Goal: Download file/media

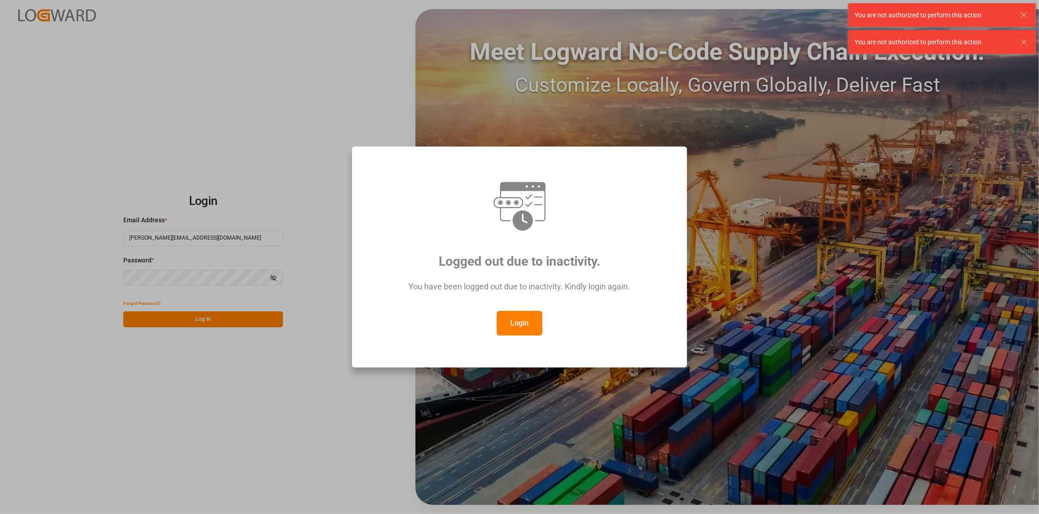
click at [513, 325] on button "Login" at bounding box center [520, 323] width 46 height 25
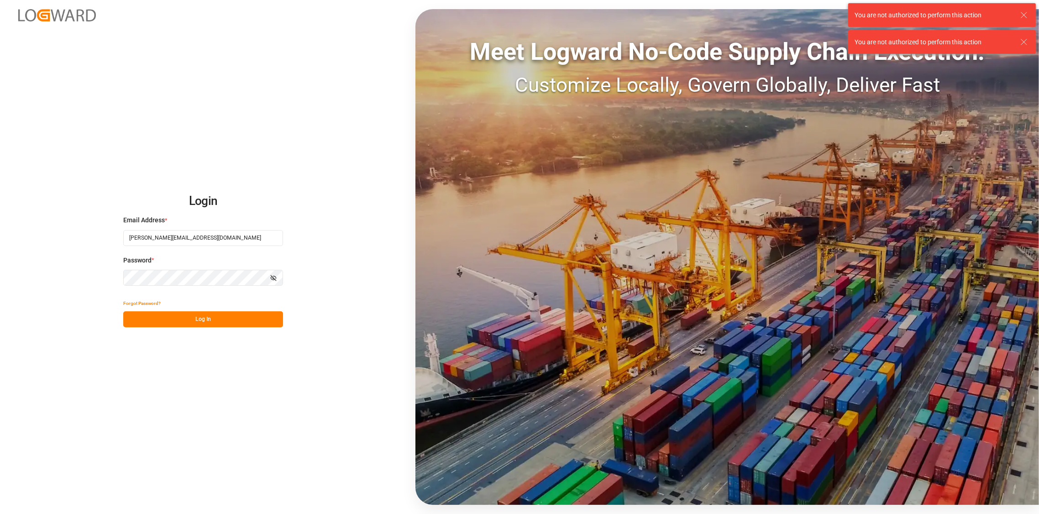
click at [208, 324] on button "Log In" at bounding box center [203, 319] width 160 height 16
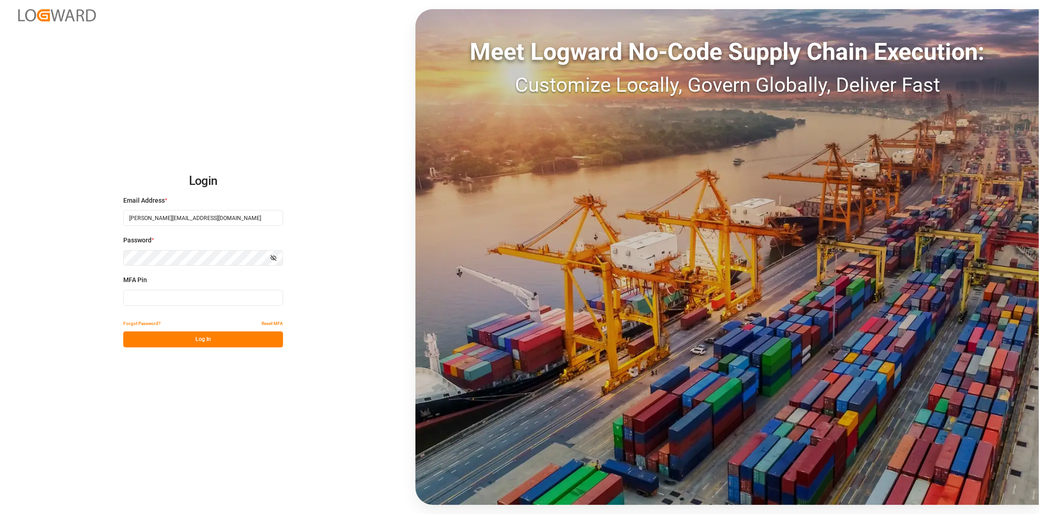
click at [134, 300] on input at bounding box center [203, 298] width 160 height 16
type input "478215"
click at [197, 337] on button "Log In" at bounding box center [203, 339] width 160 height 16
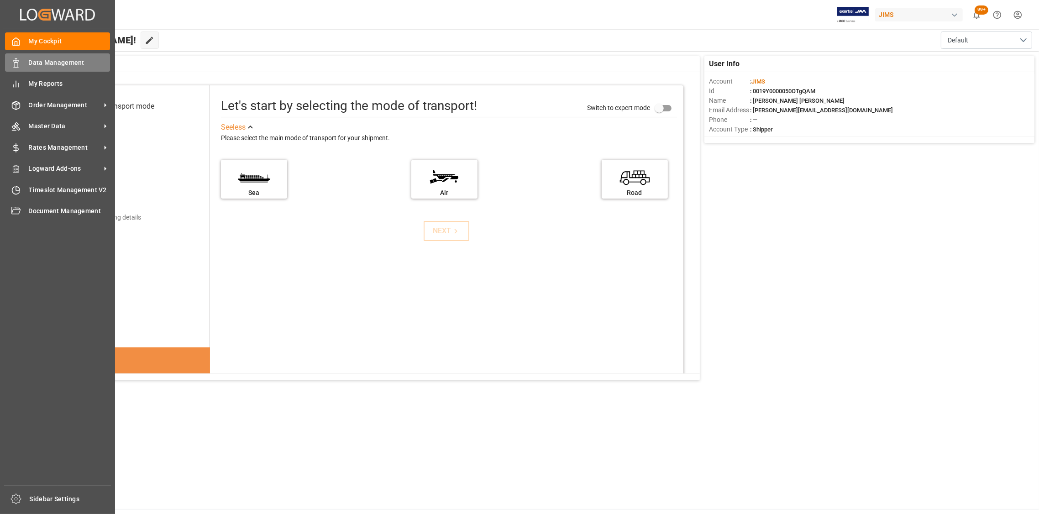
click at [49, 61] on span "Data Management" at bounding box center [70, 63] width 82 height 10
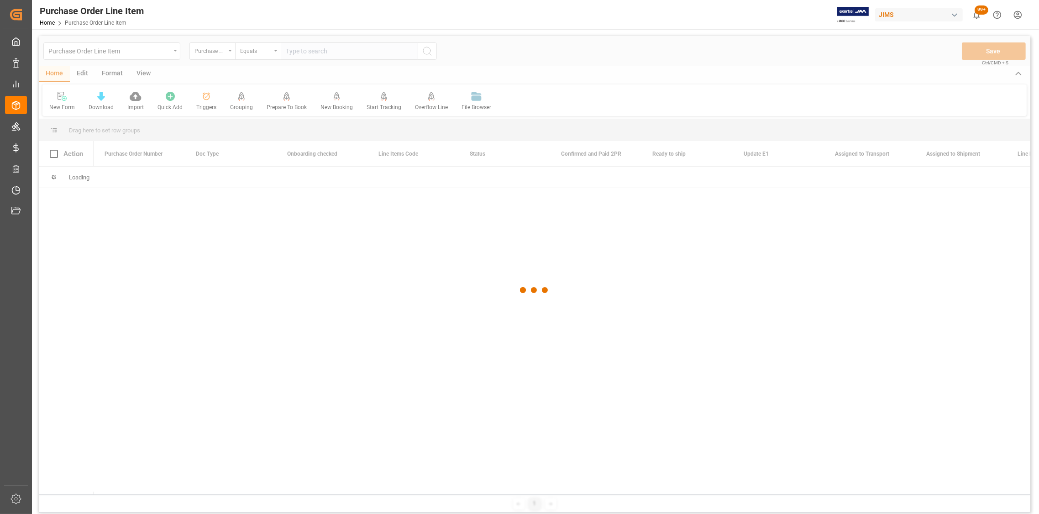
click at [174, 52] on div at bounding box center [534, 290] width 991 height 508
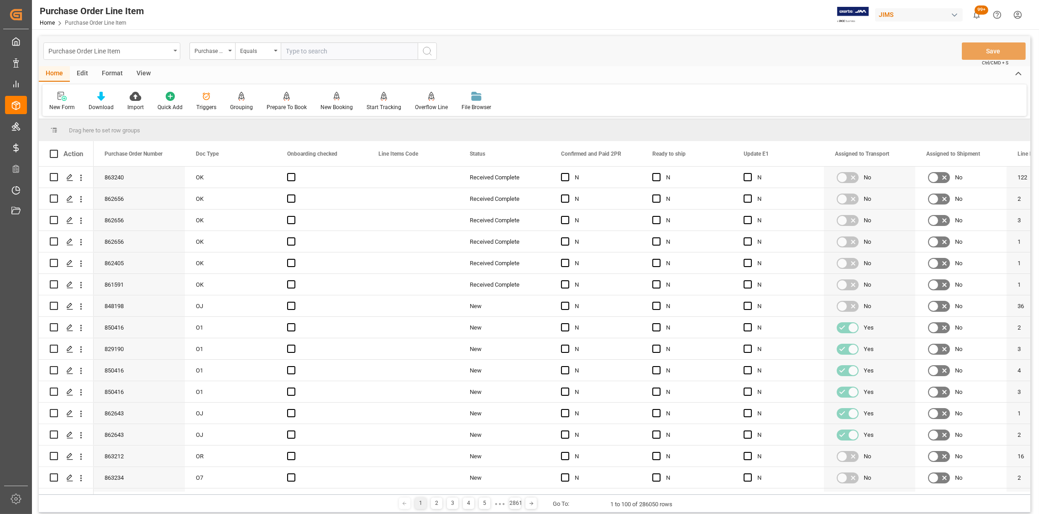
click at [171, 50] on div "Purchase Order Line Item" at bounding box center [111, 50] width 137 height 17
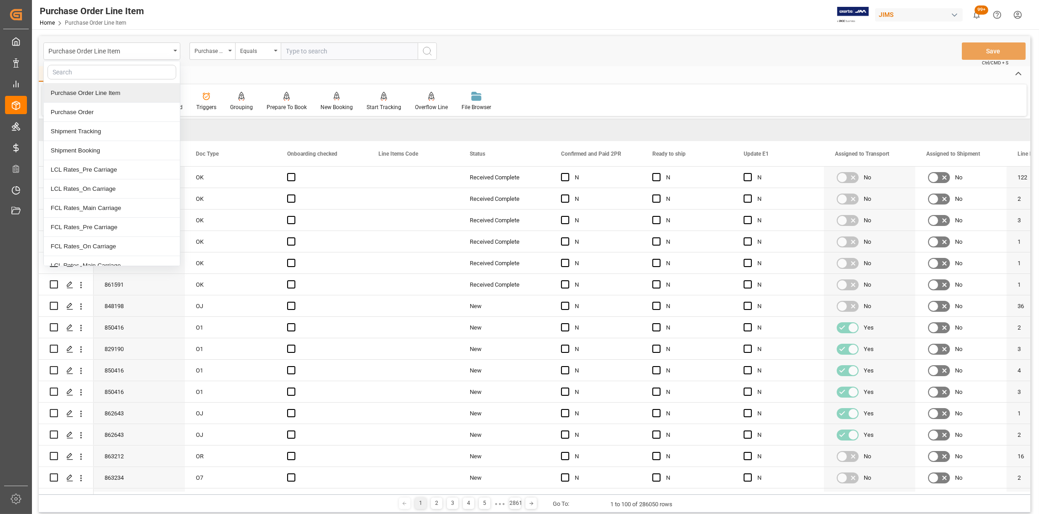
click at [105, 93] on div "Purchase Order Line Item" at bounding box center [112, 93] width 136 height 19
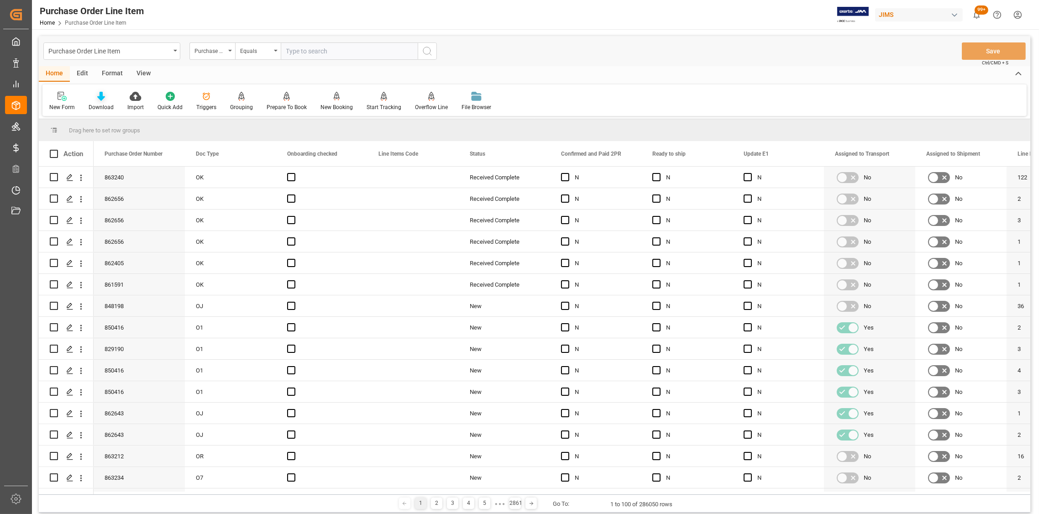
click at [100, 104] on div "Download" at bounding box center [101, 107] width 25 height 8
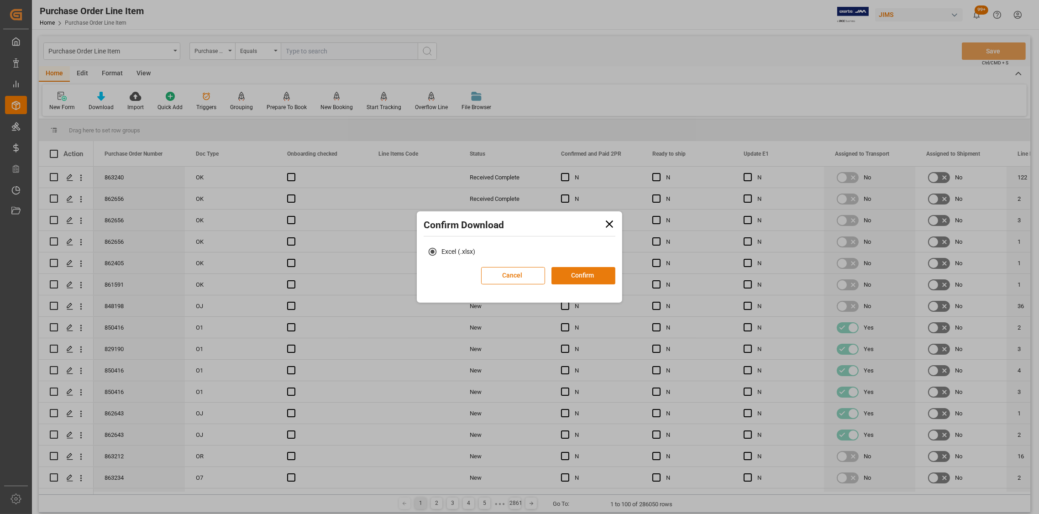
click at [578, 277] on button "Confirm" at bounding box center [583, 275] width 64 height 17
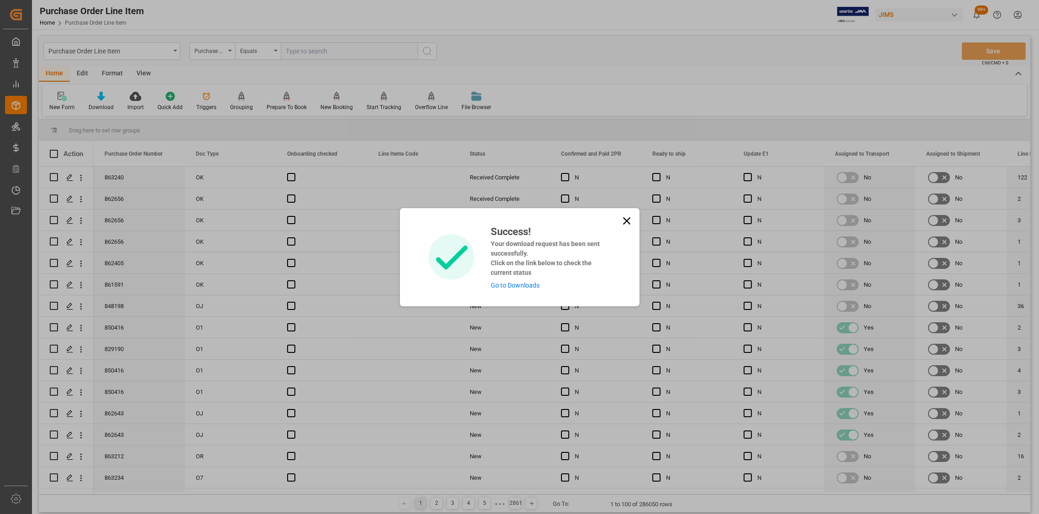
click at [512, 284] on link "Go to Downloads" at bounding box center [515, 285] width 49 height 7
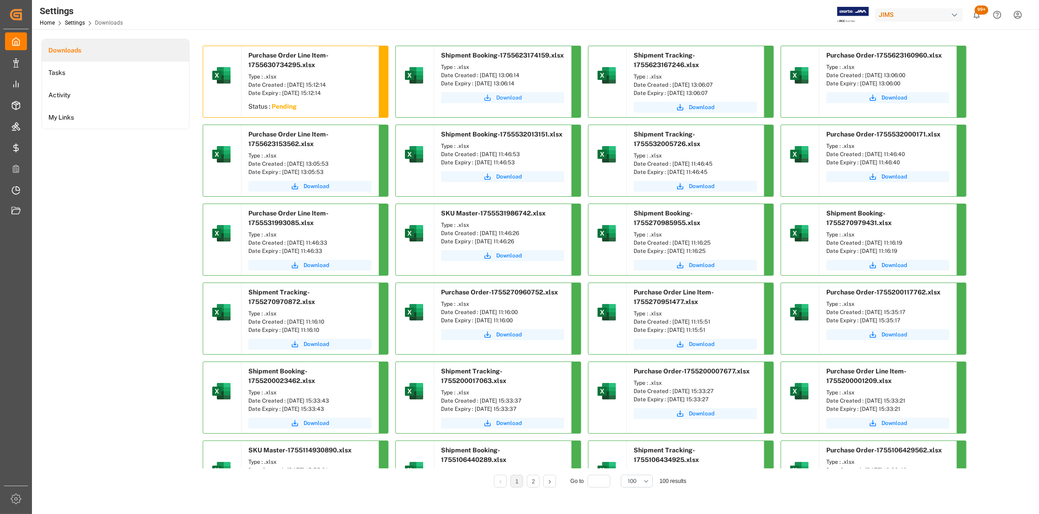
click at [513, 98] on span "Download" at bounding box center [509, 98] width 26 height 8
click at [695, 108] on span "Download" at bounding box center [702, 107] width 26 height 8
click at [893, 95] on span "Download" at bounding box center [894, 98] width 26 height 8
click at [311, 188] on span "Download" at bounding box center [316, 186] width 26 height 8
click at [511, 98] on span "Download" at bounding box center [509, 98] width 26 height 8
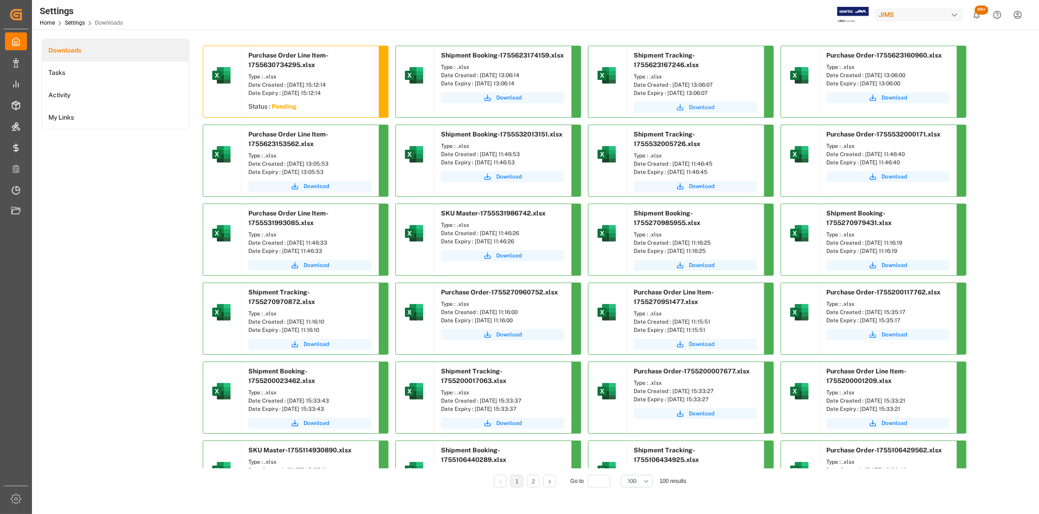
click at [700, 109] on span "Download" at bounding box center [702, 107] width 26 height 8
click at [894, 97] on span "Download" at bounding box center [894, 98] width 26 height 8
